Goal: Task Accomplishment & Management: Manage account settings

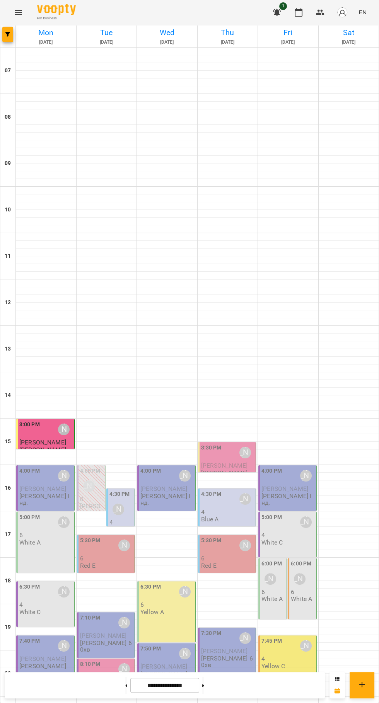
scroll to position [75, 0]
click at [54, 485] on span "[PERSON_NAME]" at bounding box center [42, 488] width 47 height 7
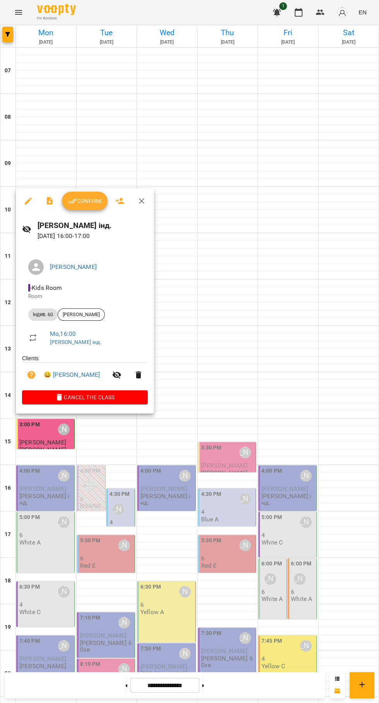
click at [82, 201] on span "Confirm" at bounding box center [84, 200] width 33 height 9
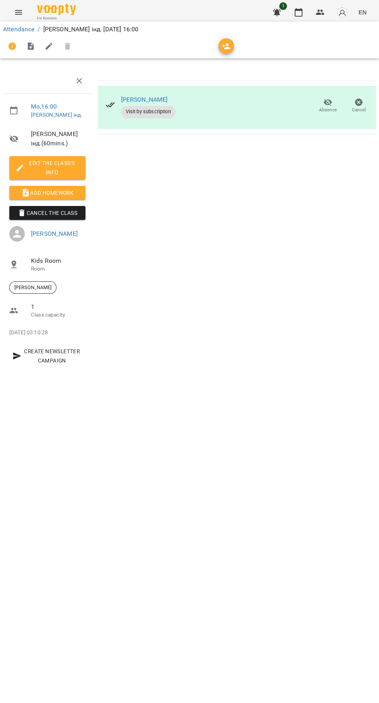
click at [46, 197] on span "Add Homework" at bounding box center [47, 192] width 64 height 9
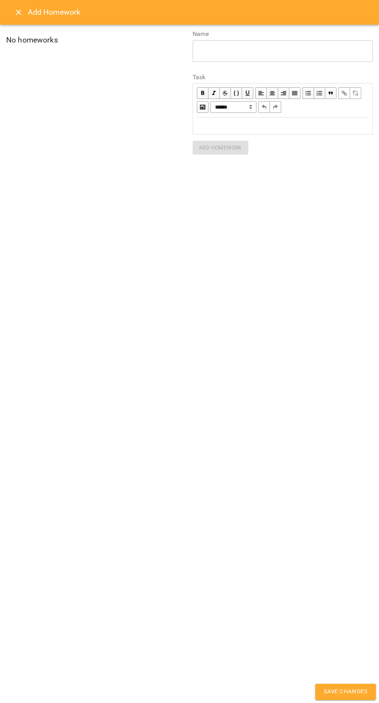
click at [244, 128] on div "Edit text" at bounding box center [283, 125] width 172 height 9
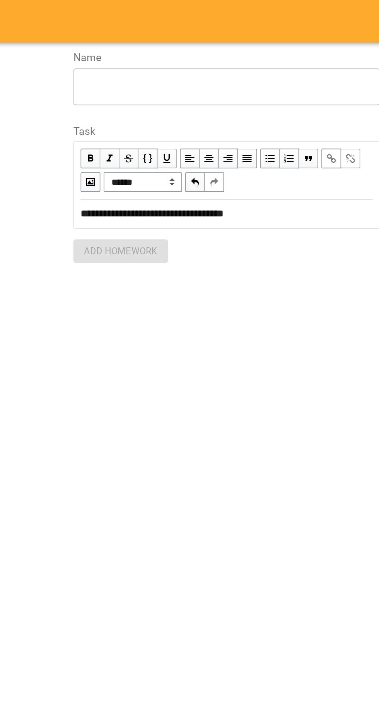
click at [209, 54] on textarea at bounding box center [282, 50] width 169 height 7
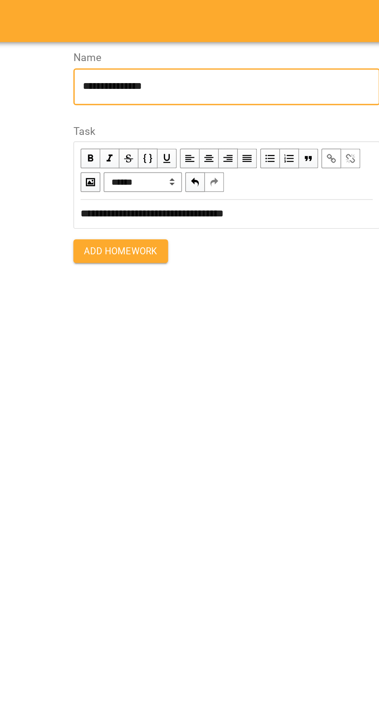
type textarea "**********"
click at [209, 151] on span "Add Homework" at bounding box center [220, 147] width 43 height 9
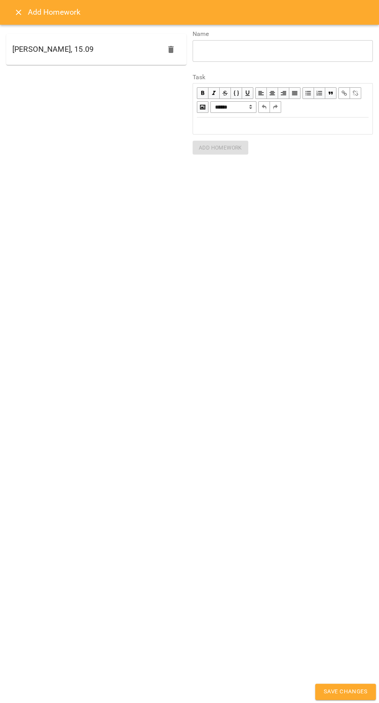
click at [345, 695] on span "Save Changes" at bounding box center [345, 691] width 44 height 10
click at [340, 687] on span "Save Changes" at bounding box center [345, 691] width 44 height 10
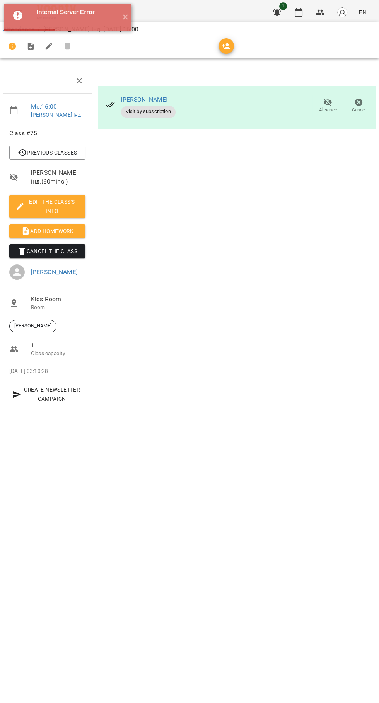
click at [299, 14] on icon "button" at bounding box center [298, 12] width 9 height 9
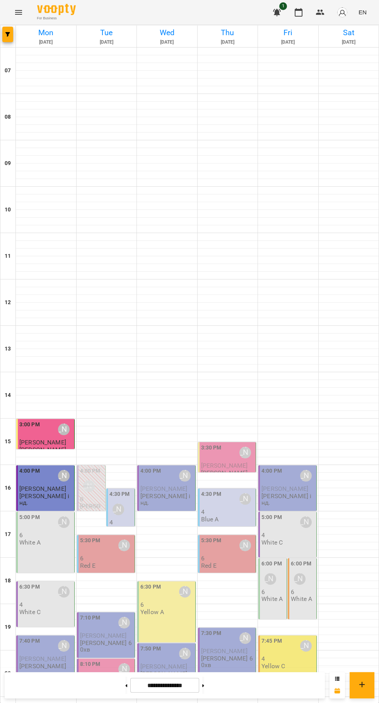
scroll to position [75, 0]
click at [44, 532] on p "6" at bounding box center [45, 535] width 53 height 7
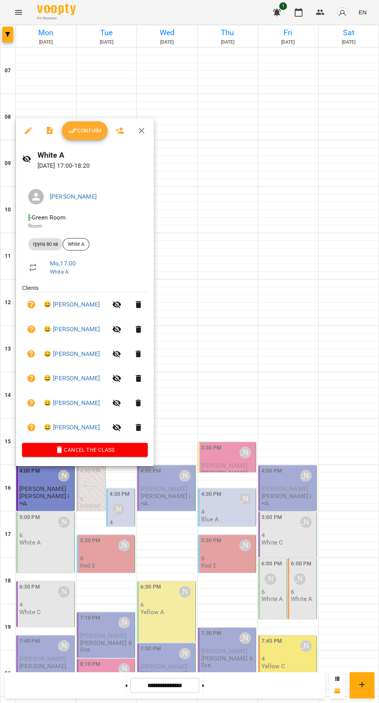
click at [346, 537] on div at bounding box center [189, 351] width 379 height 703
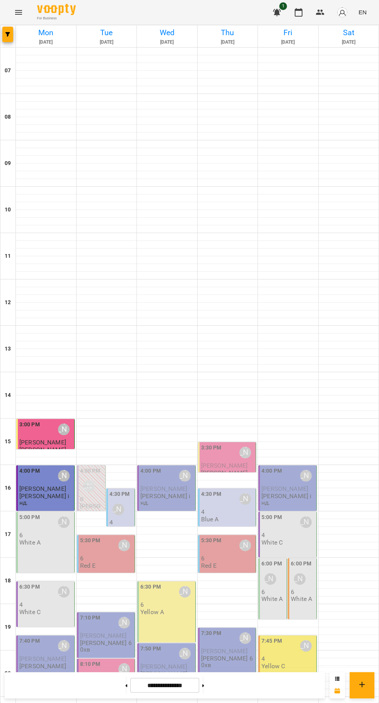
click at [35, 511] on div "5:00 PM [PERSON_NAME] 6 White A" at bounding box center [45, 541] width 58 height 61
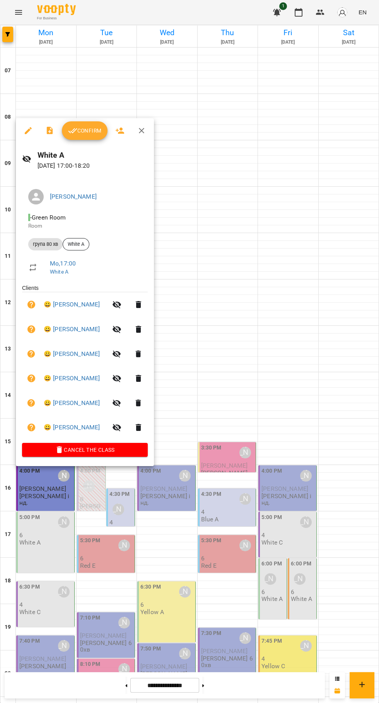
click at [84, 135] on button "Confirm" at bounding box center [85, 130] width 46 height 19
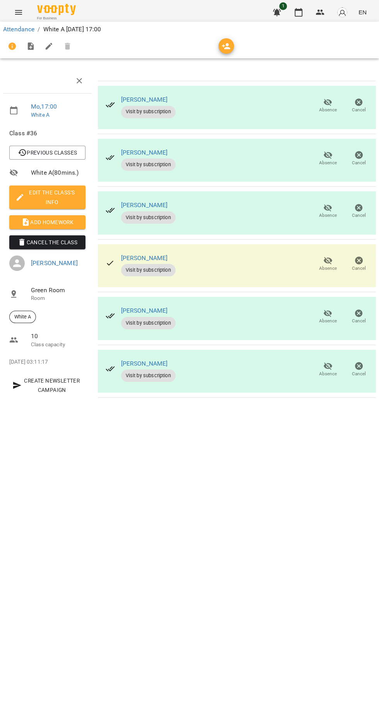
scroll to position [0, 3]
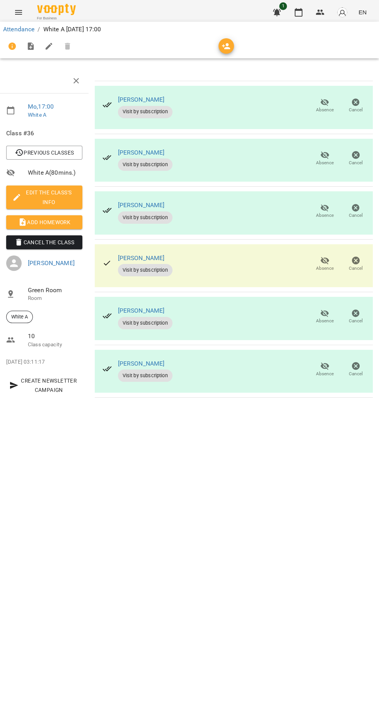
click at [329, 269] on span "Absence" at bounding box center [325, 268] width 18 height 7
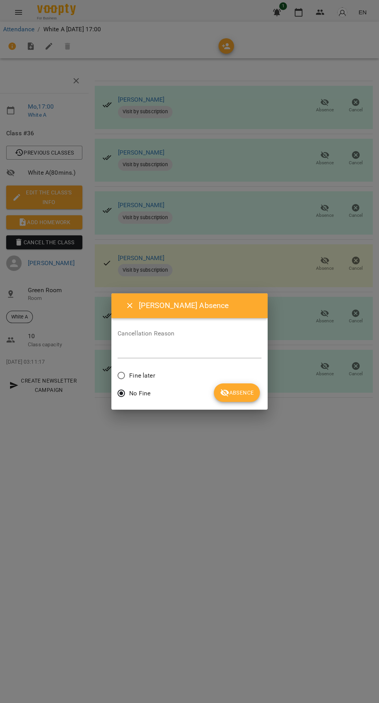
click at [259, 387] on button "Absence" at bounding box center [237, 392] width 46 height 19
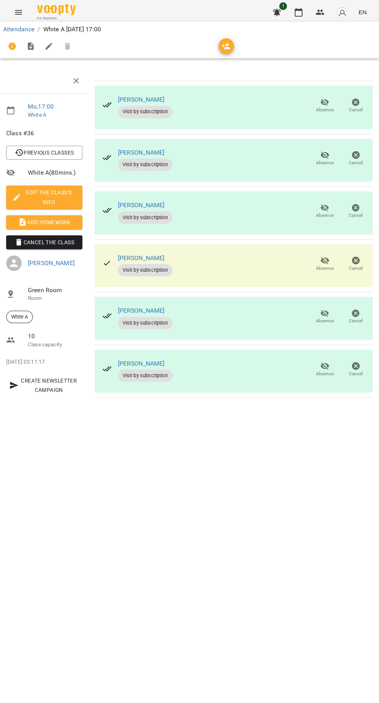
click at [320, 216] on span "Absence" at bounding box center [325, 215] width 18 height 7
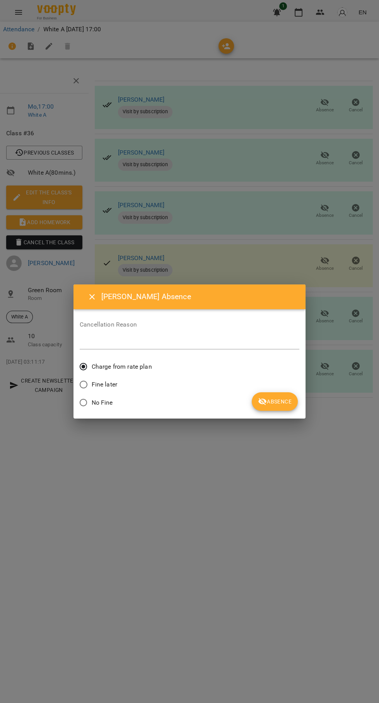
click at [279, 394] on button "Absence" at bounding box center [274, 401] width 46 height 19
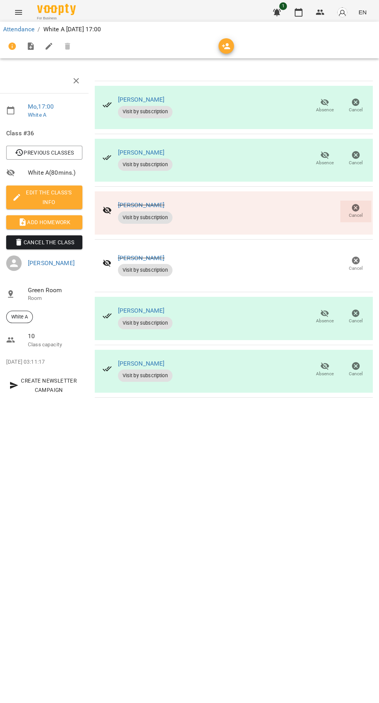
click at [325, 160] on span "Absence" at bounding box center [325, 163] width 18 height 7
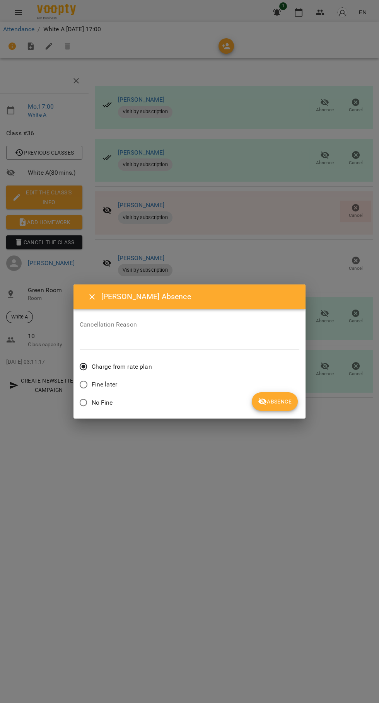
click at [272, 399] on span "Absence" at bounding box center [275, 401] width 34 height 9
